Goal: Find contact information: Find contact information

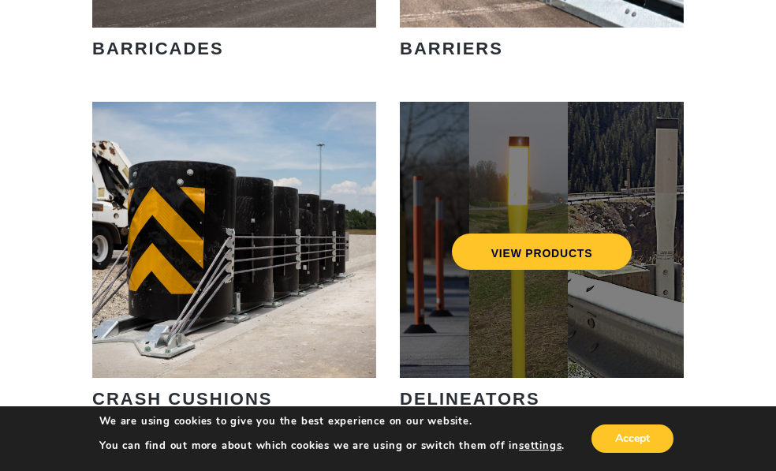
scroll to position [1262, 0]
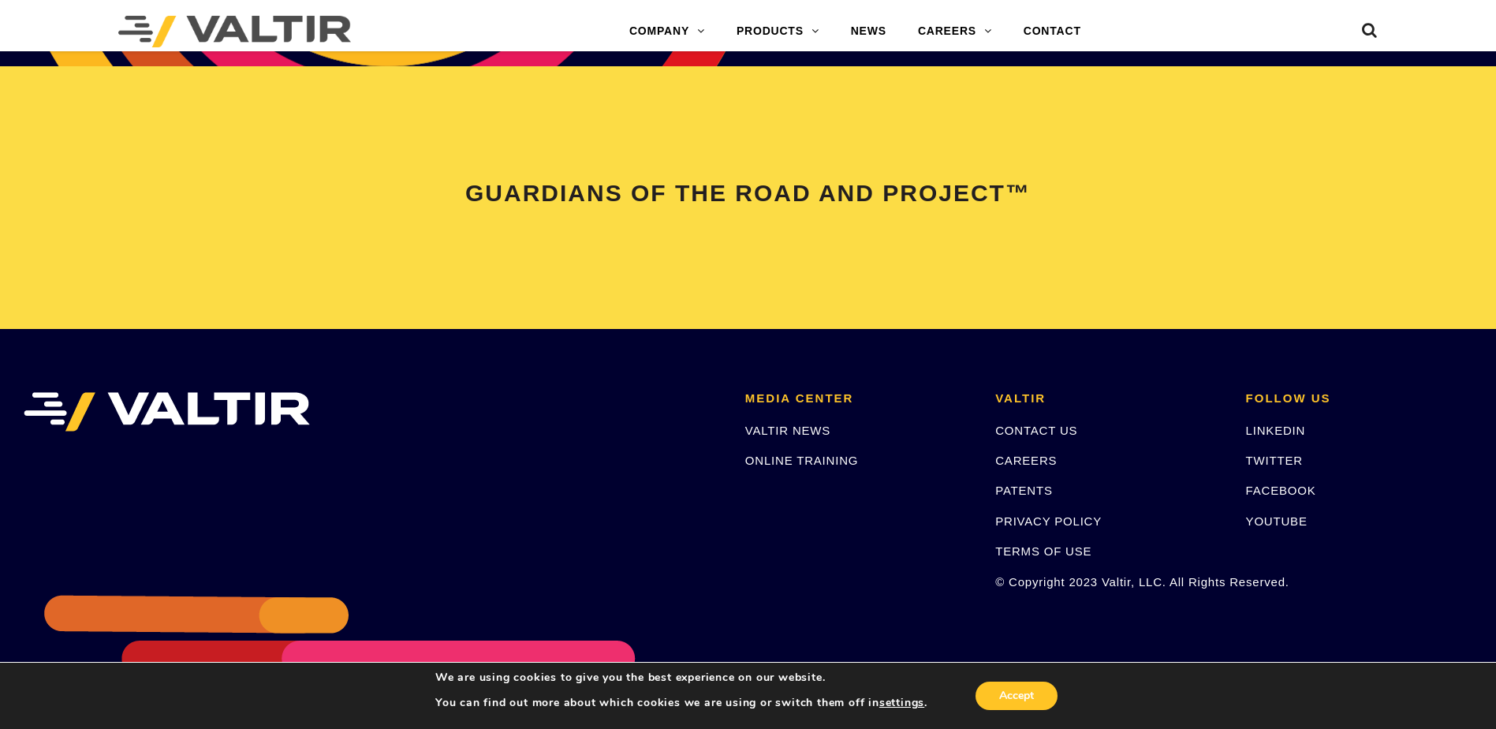
scroll to position [3313, 0]
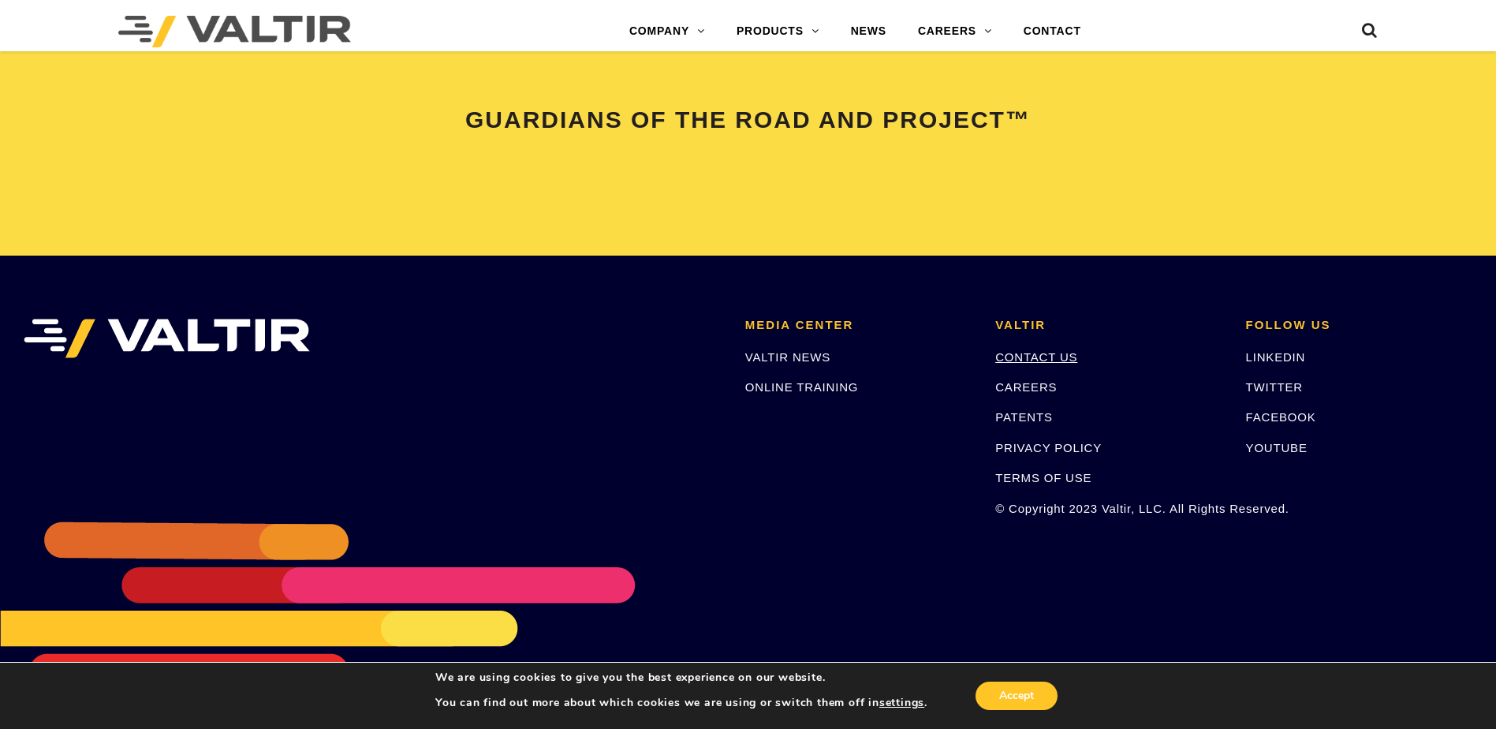
click at [1039, 352] on link "CONTACT US" at bounding box center [1037, 356] width 82 height 13
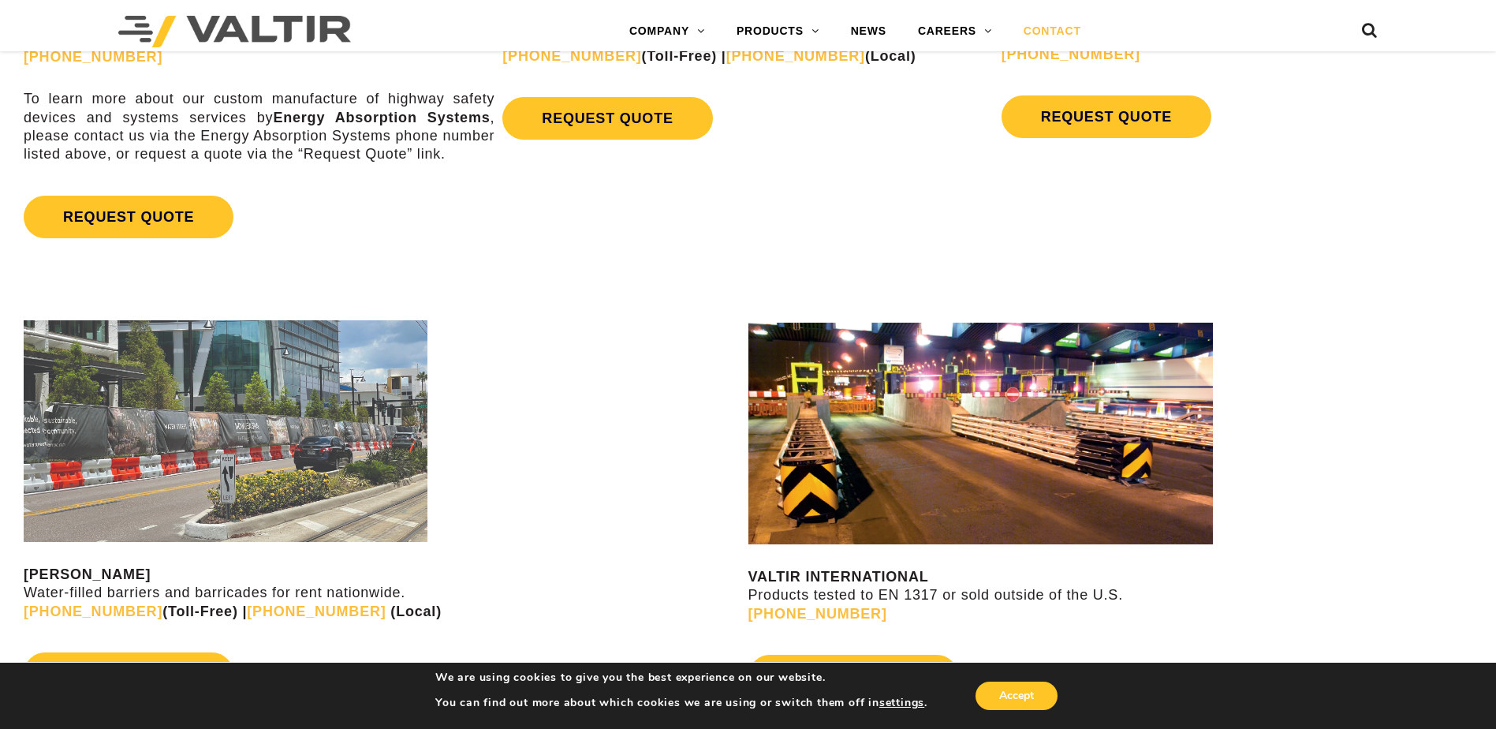
scroll to position [1341, 0]
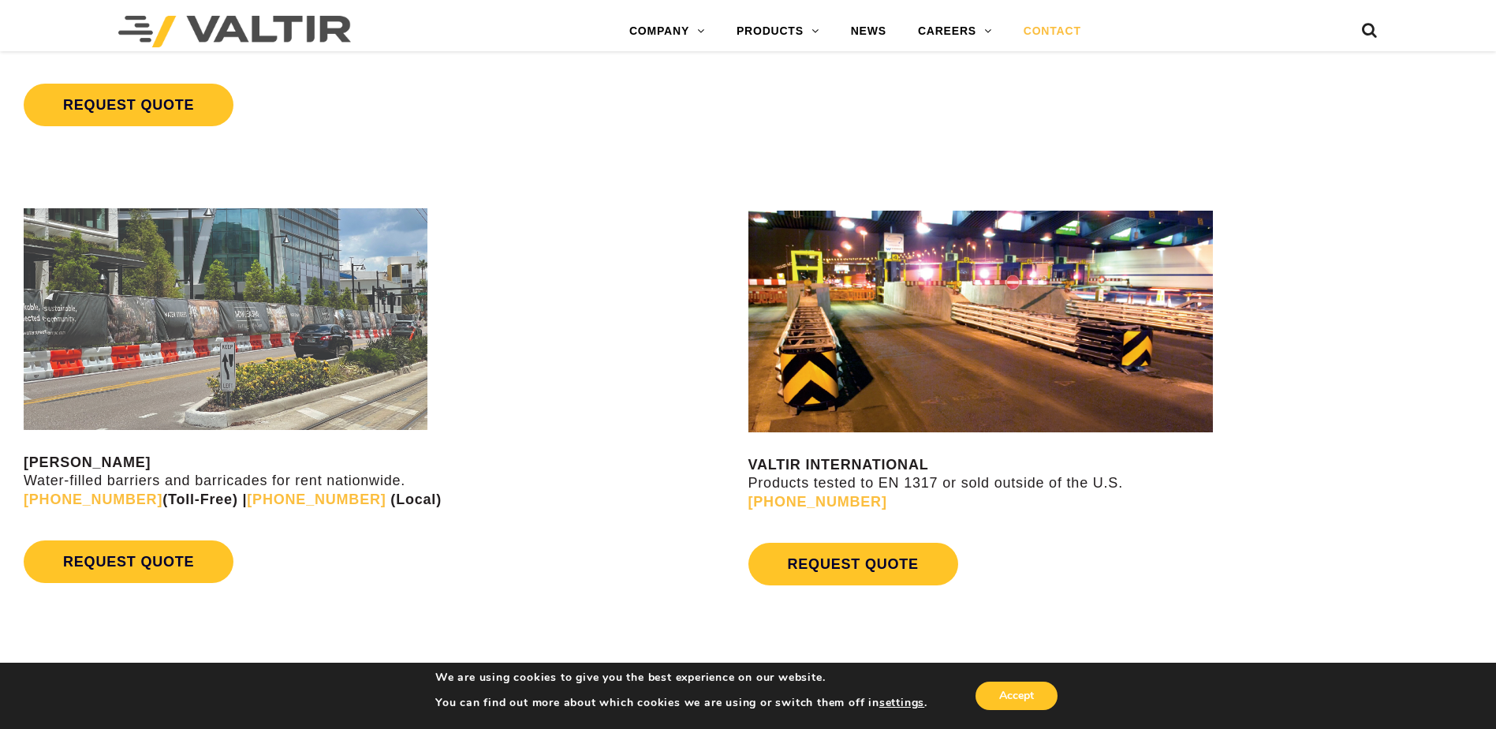
click at [519, 521] on div "VALTIR RENTALS Water-filled barriers and barricades for rent nationwide. (888) …" at bounding box center [384, 399] width 721 height 383
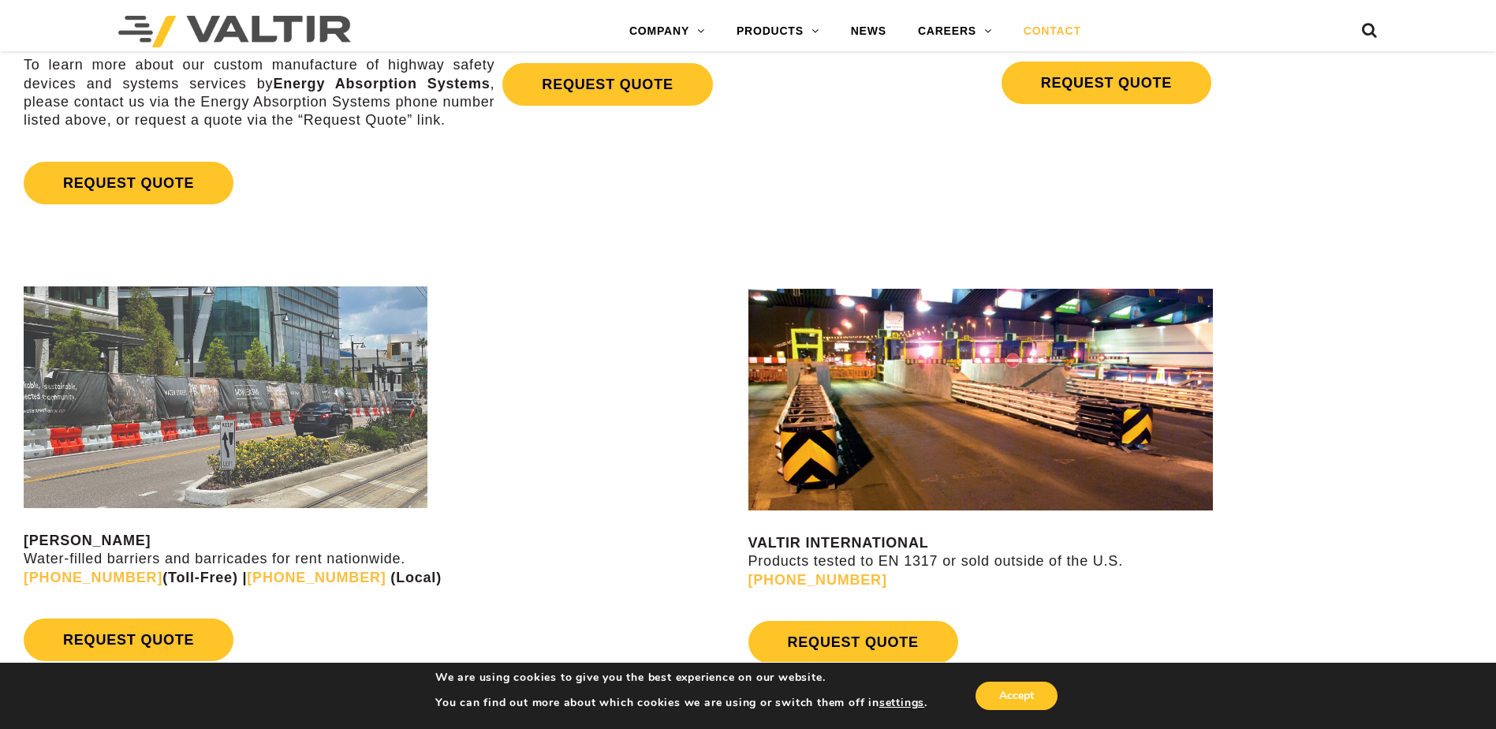
scroll to position [1262, 0]
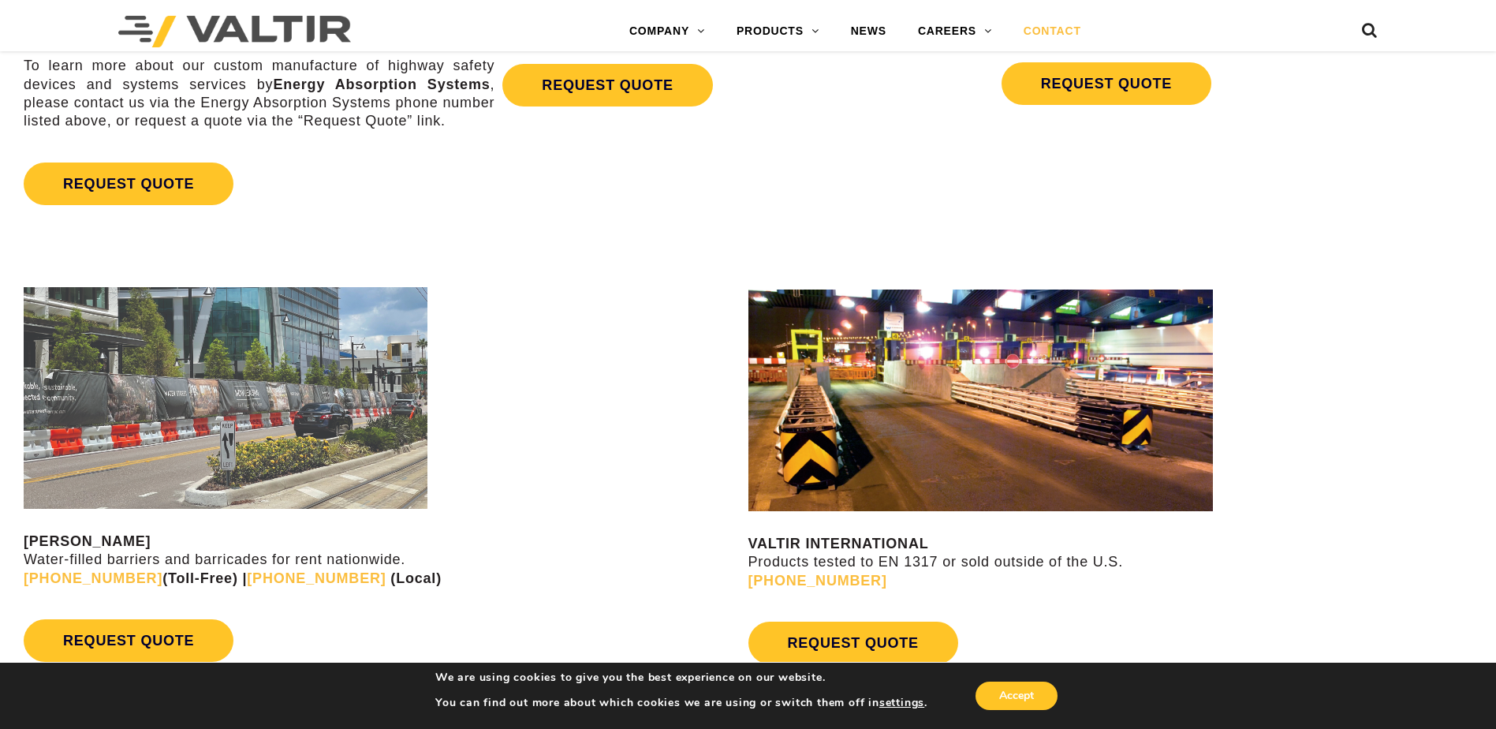
click at [596, 462] on div at bounding box center [384, 398] width 721 height 222
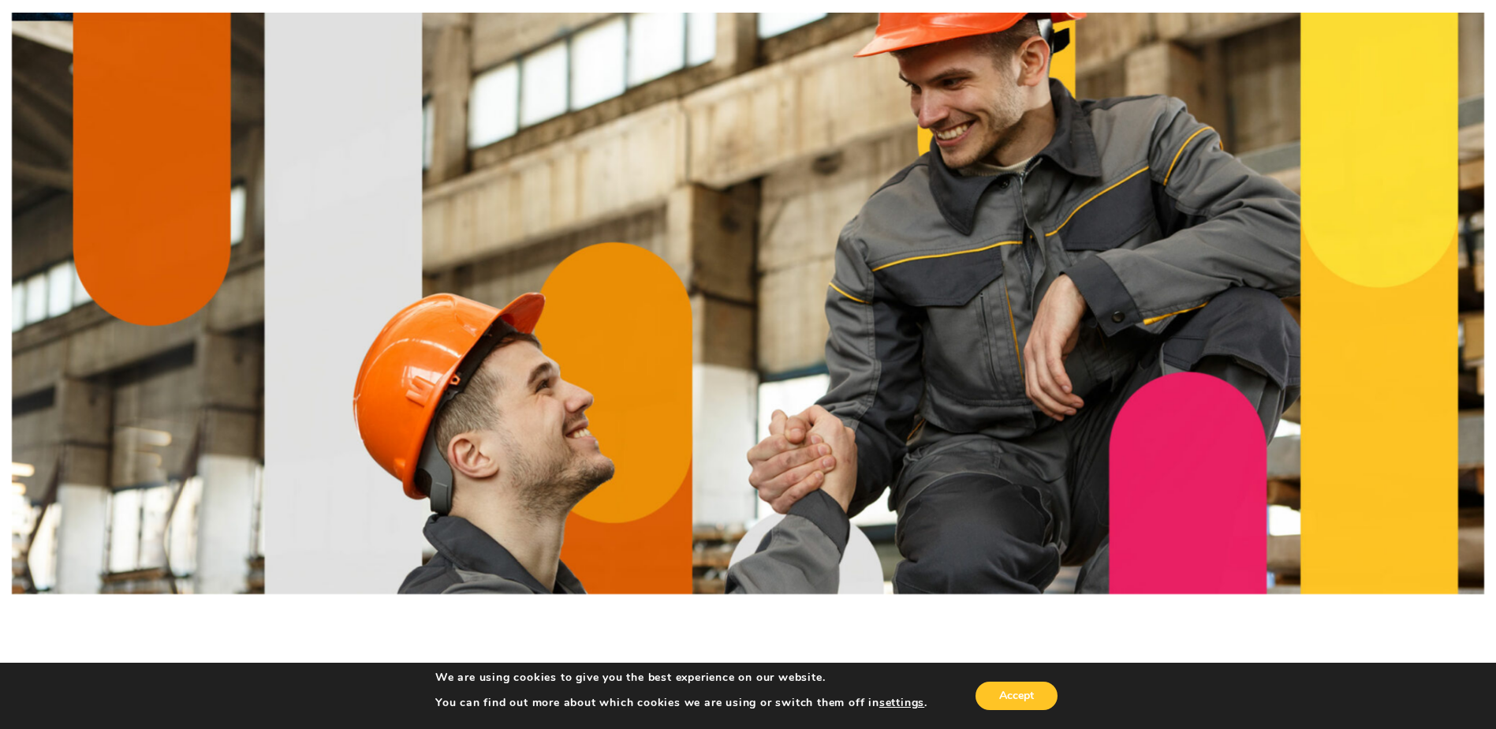
scroll to position [0, 0]
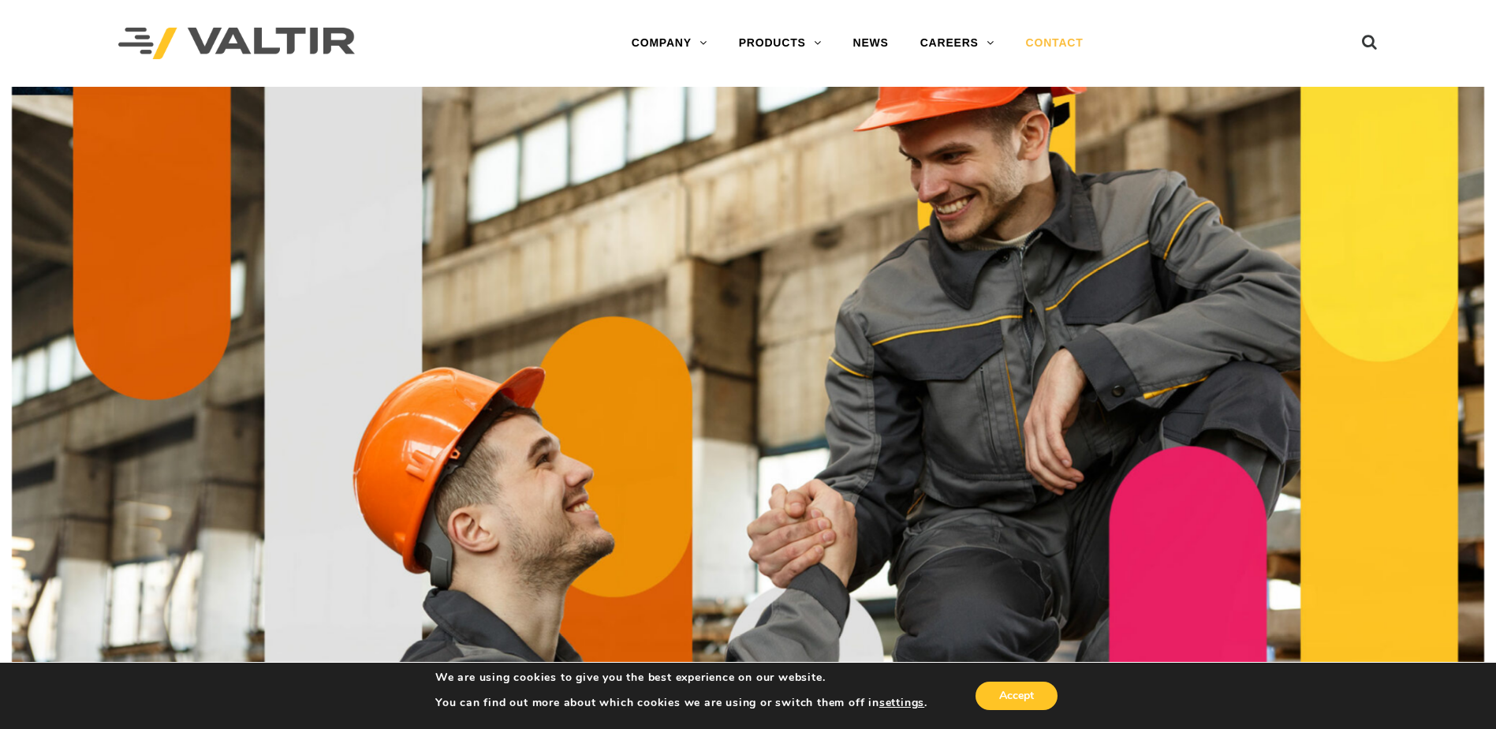
drag, startPoint x: 1199, startPoint y: 38, endPoint x: 1116, endPoint y: 38, distance: 82.8
click at [1198, 38] on div "Menu COMPANY ABOUT VALTIR OUR HISTORY RENTALS INTERNATIONAL PRODUCTS BARRICADES…" at bounding box center [857, 44] width 769 height 32
click at [1164, 51] on div "Menu COMPANY ABOUT VALTIR OUR HISTORY RENTALS INTERNATIONAL PRODUCTS BARRICADES…" at bounding box center [857, 44] width 769 height 32
